Goal: Task Accomplishment & Management: Use online tool/utility

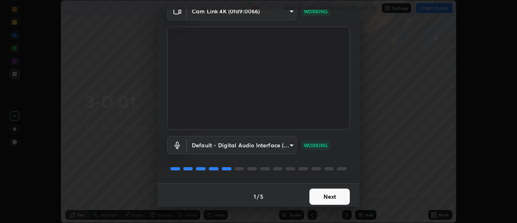
scroll to position [42, 0]
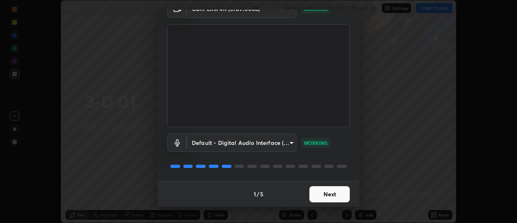
click at [336, 195] on button "Next" at bounding box center [329, 194] width 40 height 16
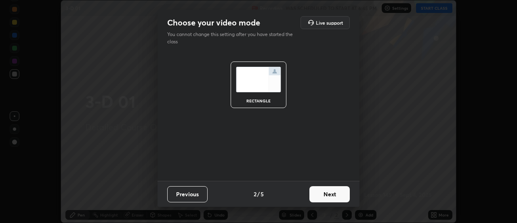
click at [338, 195] on button "Next" at bounding box center [329, 194] width 40 height 16
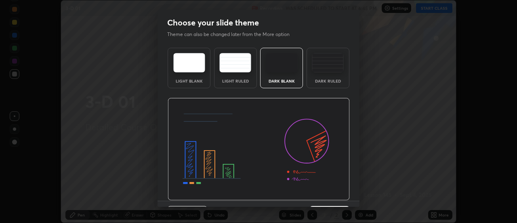
scroll to position [20, 0]
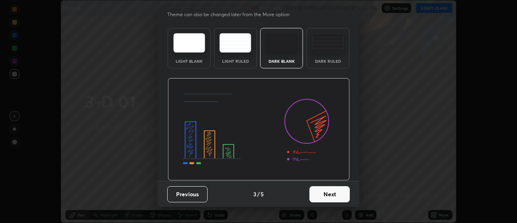
click at [339, 196] on button "Next" at bounding box center [329, 194] width 40 height 16
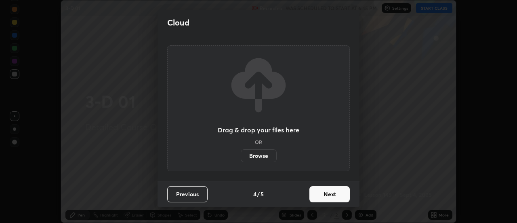
scroll to position [0, 0]
click at [339, 197] on button "Next" at bounding box center [329, 194] width 40 height 16
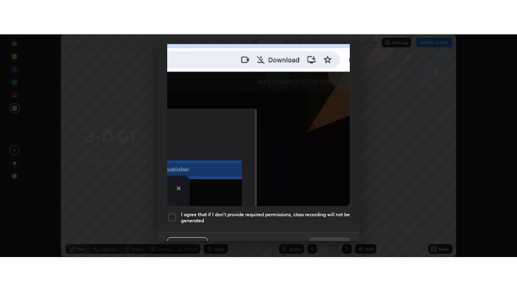
scroll to position [207, 0]
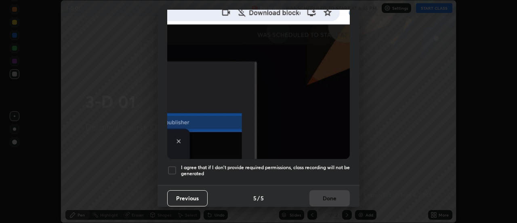
click at [174, 168] on div at bounding box center [172, 170] width 10 height 10
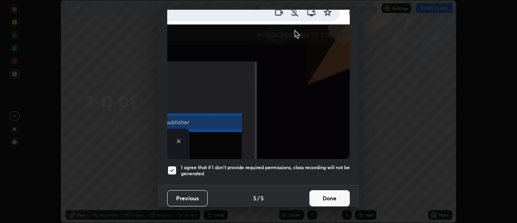
click at [324, 193] on button "Done" at bounding box center [329, 198] width 40 height 16
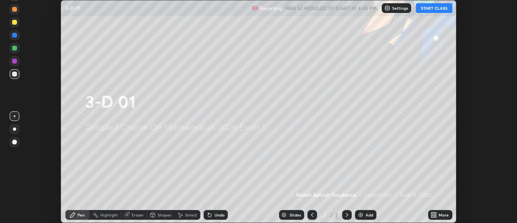
click at [431, 8] on button "START CLASS" at bounding box center [434, 8] width 36 height 10
click at [435, 213] on icon at bounding box center [436, 213] width 2 height 2
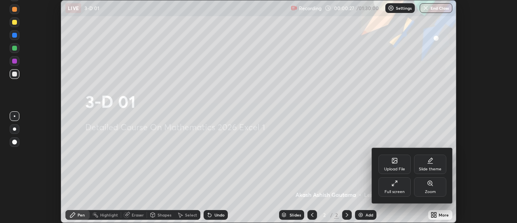
click at [402, 183] on div "Full screen" at bounding box center [395, 186] width 32 height 19
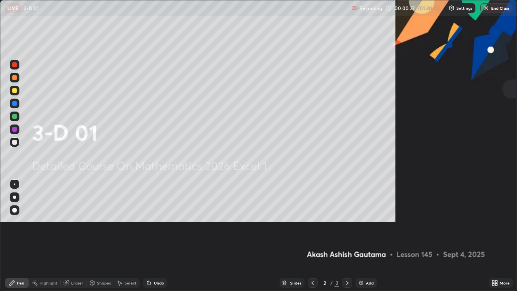
scroll to position [291, 517]
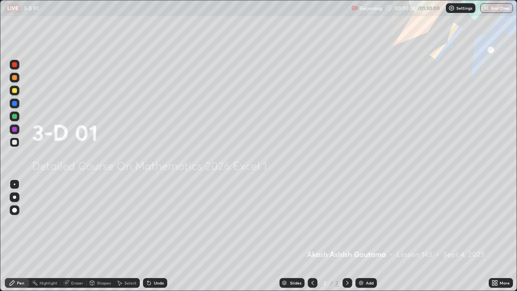
click at [366, 222] on div "Add" at bounding box center [370, 283] width 8 height 4
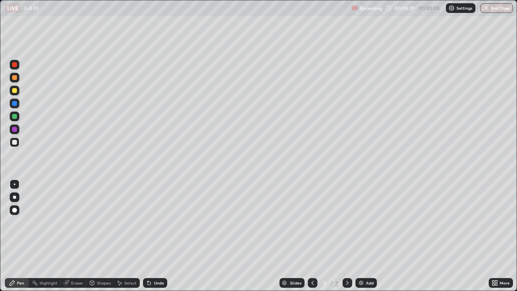
click at [147, 222] on icon at bounding box center [147, 281] width 1 height 1
click at [73, 222] on div "Eraser" at bounding box center [77, 283] width 12 height 4
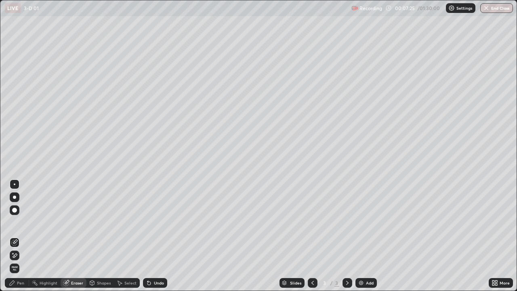
click at [20, 222] on div "Pen" at bounding box center [20, 283] width 7 height 4
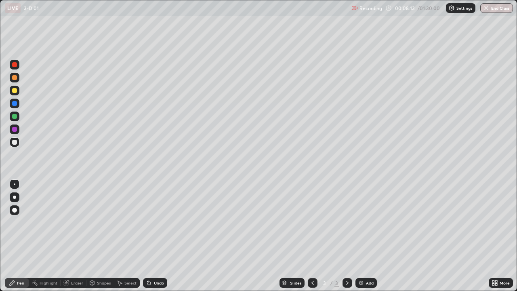
click at [150, 222] on icon at bounding box center [149, 283] width 6 height 6
click at [147, 222] on icon at bounding box center [147, 281] width 1 height 1
click at [146, 222] on icon at bounding box center [149, 283] width 6 height 6
click at [151, 222] on div "Undo" at bounding box center [155, 283] width 24 height 10
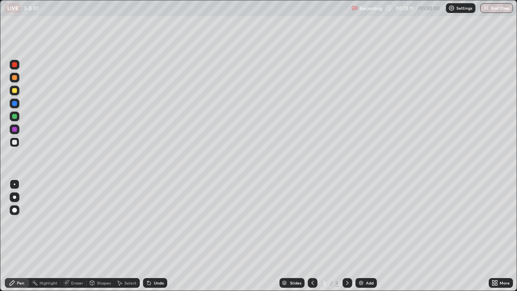
click at [154, 222] on div "Undo" at bounding box center [159, 283] width 10 height 4
click at [152, 222] on div "Undo" at bounding box center [155, 283] width 24 height 10
click at [370, 222] on div "Add" at bounding box center [370, 283] width 8 height 4
click at [73, 222] on div "Eraser" at bounding box center [77, 283] width 12 height 4
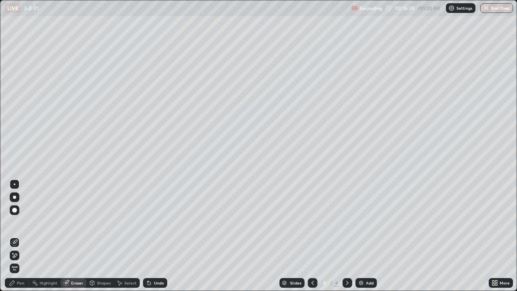
click at [17, 222] on div "Pen" at bounding box center [20, 283] width 7 height 4
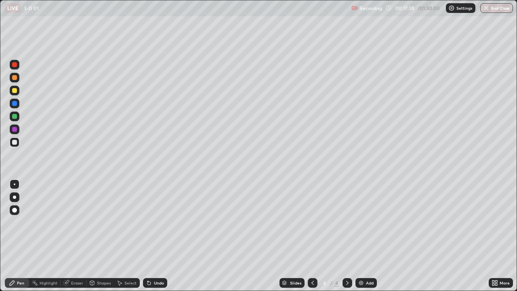
click at [148, 222] on icon at bounding box center [148, 283] width 3 height 3
click at [158, 222] on div "Undo" at bounding box center [159, 283] width 10 height 4
click at [160, 222] on div "Undo" at bounding box center [155, 283] width 24 height 10
click at [162, 222] on div "Undo" at bounding box center [159, 283] width 10 height 4
click at [164, 222] on div "Undo" at bounding box center [155, 283] width 24 height 10
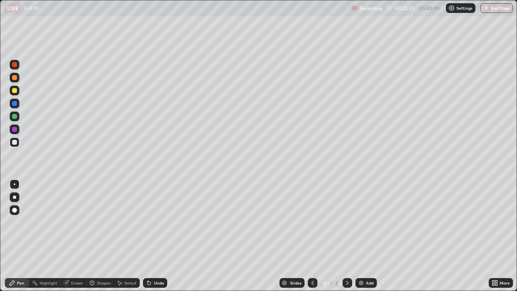
click at [165, 222] on div "Undo" at bounding box center [155, 283] width 24 height 10
click at [166, 222] on div "Undo" at bounding box center [155, 283] width 24 height 10
click at [165, 222] on div "Undo" at bounding box center [155, 283] width 24 height 10
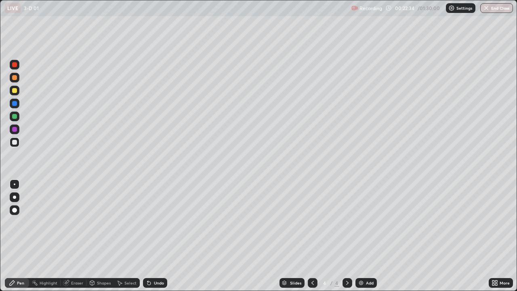
click at [165, 222] on div "Undo" at bounding box center [155, 283] width 24 height 10
click at [76, 222] on div "Eraser" at bounding box center [77, 283] width 12 height 4
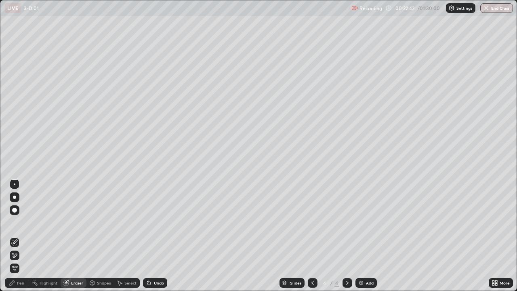
click at [21, 222] on div "Pen" at bounding box center [20, 283] width 7 height 4
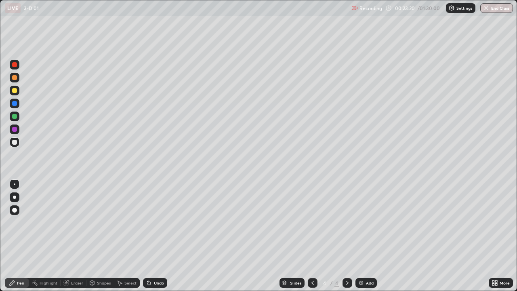
click at [372, 222] on div "Add" at bounding box center [370, 283] width 8 height 4
click at [312, 222] on icon at bounding box center [312, 283] width 6 height 6
click at [347, 222] on icon at bounding box center [347, 283] width 6 height 6
click at [311, 222] on icon at bounding box center [312, 283] width 6 height 6
click at [345, 222] on icon at bounding box center [347, 283] width 6 height 6
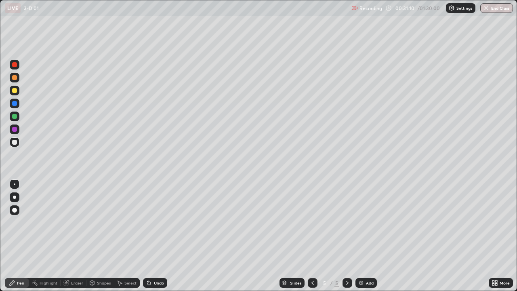
click at [97, 222] on div "Shapes" at bounding box center [104, 283] width 14 height 4
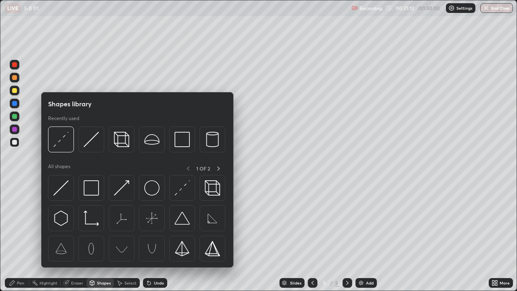
click at [71, 222] on div "Eraser" at bounding box center [74, 283] width 26 height 10
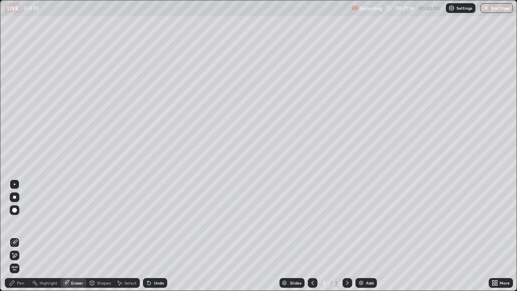
click at [154, 222] on div "Undo" at bounding box center [159, 283] width 10 height 4
click at [15, 222] on icon at bounding box center [15, 255] width 4 height 4
click at [19, 222] on div "Pen" at bounding box center [20, 283] width 7 height 4
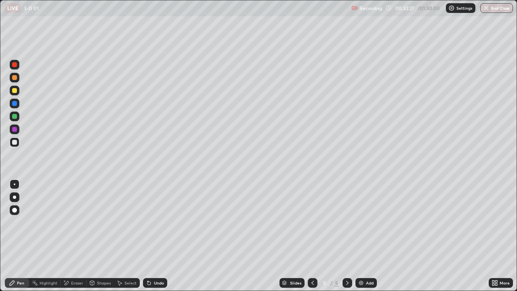
click at [154, 222] on div "Undo" at bounding box center [159, 283] width 10 height 4
click at [153, 222] on div "Undo" at bounding box center [155, 283] width 24 height 10
click at [373, 222] on div "Add" at bounding box center [365, 283] width 21 height 10
click at [156, 222] on div "Undo" at bounding box center [155, 283] width 24 height 10
click at [151, 222] on icon at bounding box center [149, 283] width 6 height 6
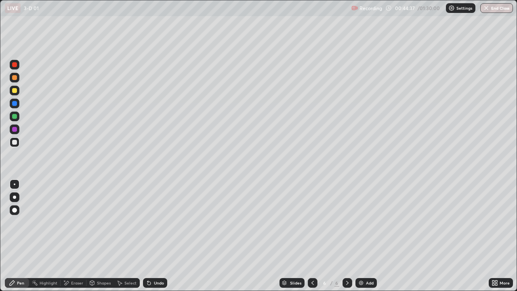
click at [149, 222] on icon at bounding box center [148, 283] width 3 height 3
click at [146, 222] on icon at bounding box center [149, 283] width 6 height 6
click at [160, 222] on div "Undo" at bounding box center [159, 283] width 10 height 4
click at [156, 222] on div "Undo" at bounding box center [159, 283] width 10 height 4
click at [158, 222] on div "Undo" at bounding box center [159, 283] width 10 height 4
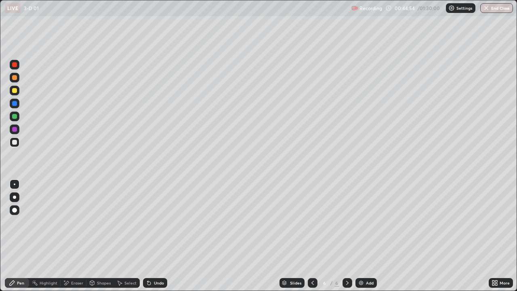
click at [156, 222] on div "Undo" at bounding box center [155, 283] width 24 height 10
click at [74, 222] on div "Eraser" at bounding box center [77, 283] width 12 height 4
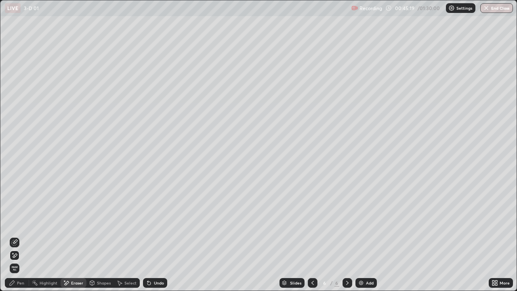
click at [76, 222] on div "Eraser" at bounding box center [77, 283] width 12 height 4
click at [16, 222] on icon at bounding box center [14, 242] width 6 height 6
click at [23, 222] on div "Pen" at bounding box center [20, 283] width 7 height 4
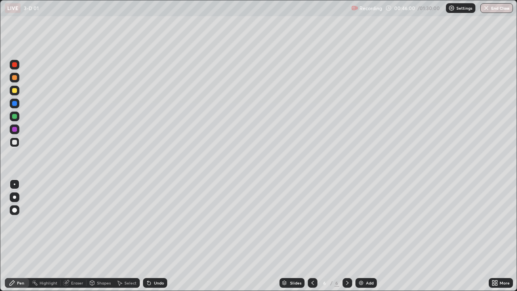
click at [151, 222] on div "Undo" at bounding box center [155, 283] width 24 height 10
click at [154, 222] on div "Undo" at bounding box center [159, 283] width 10 height 4
click at [157, 222] on div "Undo" at bounding box center [159, 283] width 10 height 4
click at [74, 222] on div "Eraser" at bounding box center [74, 283] width 26 height 10
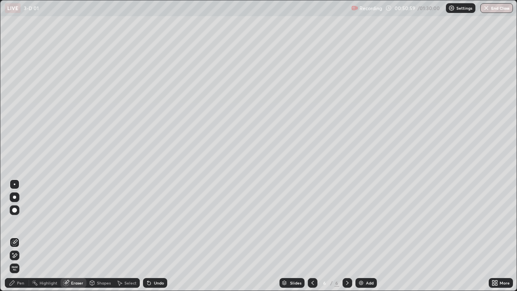
click at [25, 222] on div "Pen" at bounding box center [17, 283] width 24 height 10
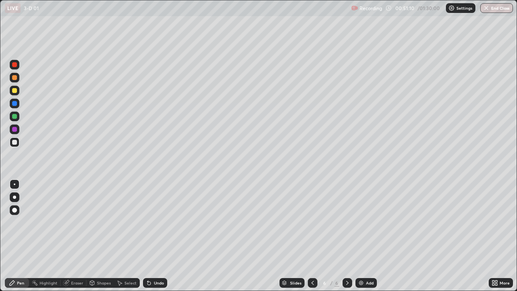
click at [372, 222] on div "Add" at bounding box center [370, 283] width 8 height 4
click at [312, 222] on icon at bounding box center [312, 283] width 6 height 6
click at [347, 222] on icon at bounding box center [347, 283] width 6 height 6
click at [312, 222] on icon at bounding box center [312, 283] width 6 height 6
click at [350, 222] on div at bounding box center [348, 283] width 10 height 10
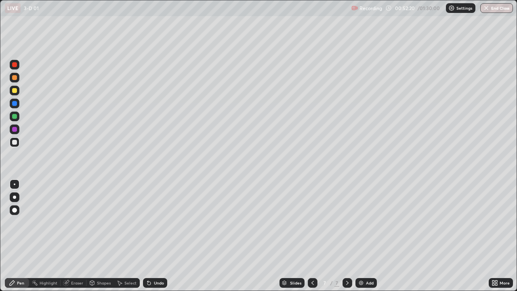
click at [158, 222] on div "Undo" at bounding box center [159, 283] width 10 height 4
click at [312, 222] on icon at bounding box center [312, 283] width 6 height 6
click at [350, 222] on div at bounding box center [348, 283] width 10 height 10
click at [148, 222] on icon at bounding box center [148, 283] width 3 height 3
click at [149, 222] on icon at bounding box center [149, 283] width 6 height 6
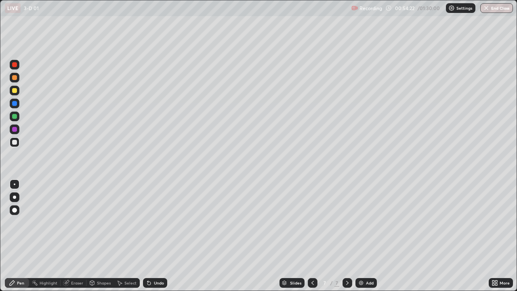
click at [148, 222] on icon at bounding box center [148, 283] width 3 height 3
click at [149, 222] on icon at bounding box center [149, 283] width 6 height 6
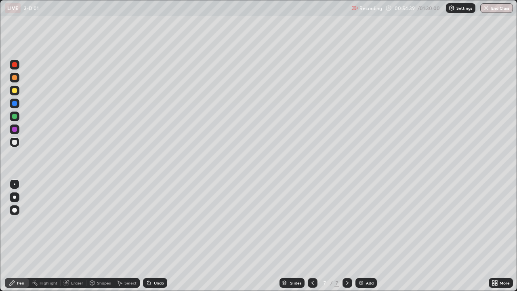
click at [150, 222] on icon at bounding box center [149, 283] width 6 height 6
click at [151, 222] on div "Undo" at bounding box center [155, 283] width 24 height 10
click at [146, 222] on icon at bounding box center [149, 283] width 6 height 6
click at [147, 222] on icon at bounding box center [147, 281] width 1 height 1
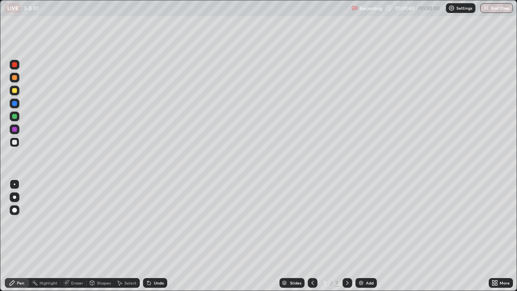
click at [147, 222] on icon at bounding box center [148, 283] width 3 height 3
click at [151, 222] on div "Undo" at bounding box center [155, 283] width 24 height 10
click at [154, 222] on div "Undo" at bounding box center [159, 283] width 10 height 4
click at [155, 222] on div "Undo" at bounding box center [159, 283] width 10 height 4
click at [154, 222] on div "Undo" at bounding box center [159, 283] width 10 height 4
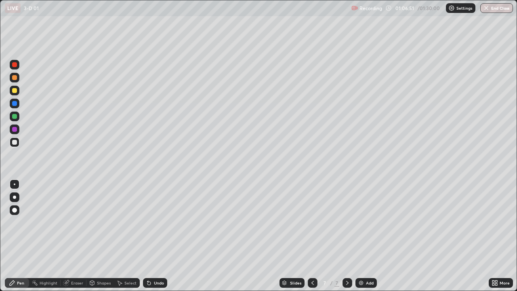
click at [370, 222] on div "Add" at bounding box center [370, 283] width 8 height 4
click at [373, 222] on div "Add" at bounding box center [370, 283] width 8 height 4
click at [500, 7] on button "End Class" at bounding box center [496, 8] width 33 height 10
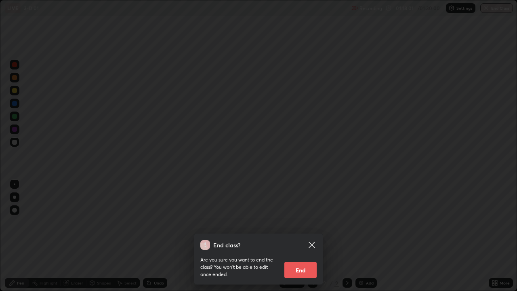
click at [307, 222] on button "End" at bounding box center [300, 270] width 32 height 16
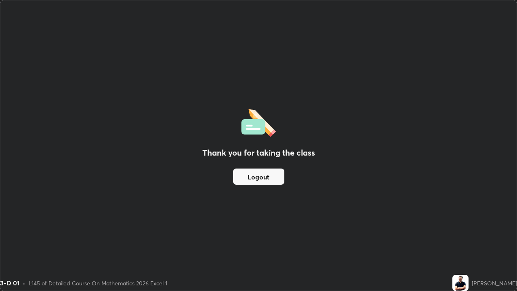
click at [261, 179] on button "Logout" at bounding box center [258, 176] width 51 height 16
